Goal: Task Accomplishment & Management: Manage account settings

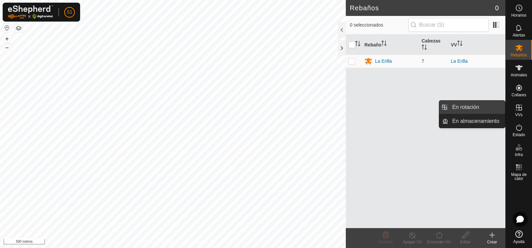
drag, startPoint x: 498, startPoint y: 109, endPoint x: 464, endPoint y: 108, distance: 34.3
click at [464, 108] on link "En rotación" at bounding box center [476, 107] width 57 height 13
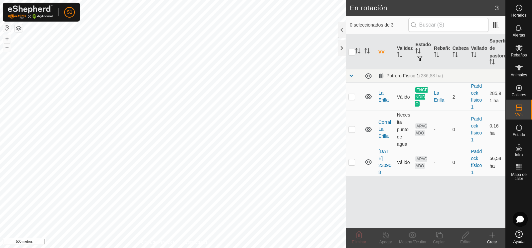
click at [352, 164] on p-checkbox at bounding box center [351, 162] width 7 height 5
click at [358, 235] on icon at bounding box center [359, 235] width 8 height 8
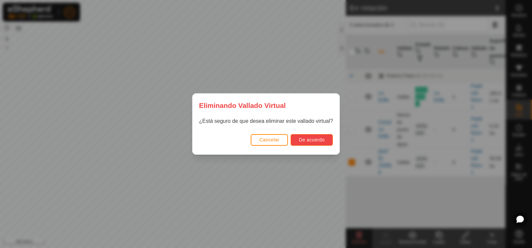
click at [311, 140] on font "De acuerdo" at bounding box center [312, 139] width 26 height 5
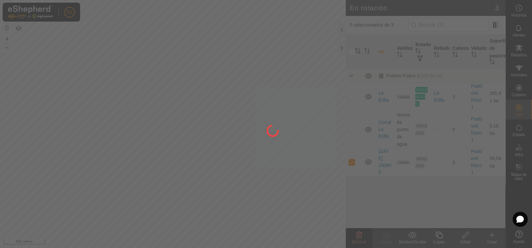
checkbox input "false"
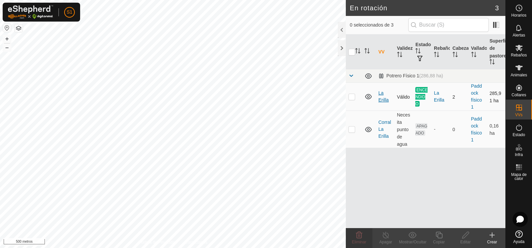
click at [381, 99] on font "La Erilla" at bounding box center [383, 96] width 10 height 12
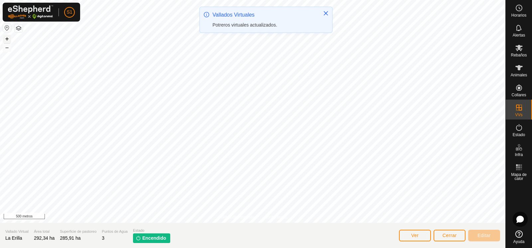
click at [7, 38] on font "+" at bounding box center [7, 38] width 4 height 7
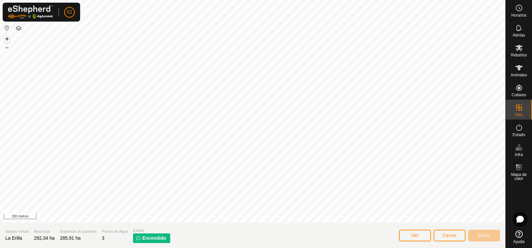
click at [8, 40] on font "+" at bounding box center [7, 38] width 4 height 7
click at [333, 229] on div "Política de Privacidad Contáctanos + – ⇧ i 50 metros Vallado Virtual La Erilla …" at bounding box center [252, 124] width 505 height 248
click at [82, 52] on link "Sesión cerrada" at bounding box center [100, 52] width 66 height 11
click at [89, 51] on link "Sesión cerrada" at bounding box center [100, 52] width 66 height 11
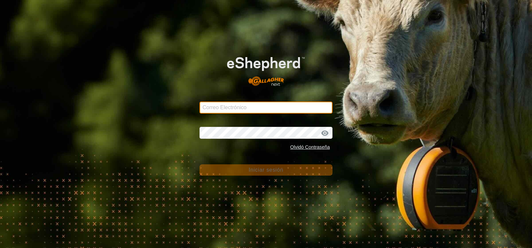
type input "[PERSON_NAME][EMAIL_ADDRESS][DOMAIN_NAME]"
